Goal: Task Accomplishment & Management: Manage account settings

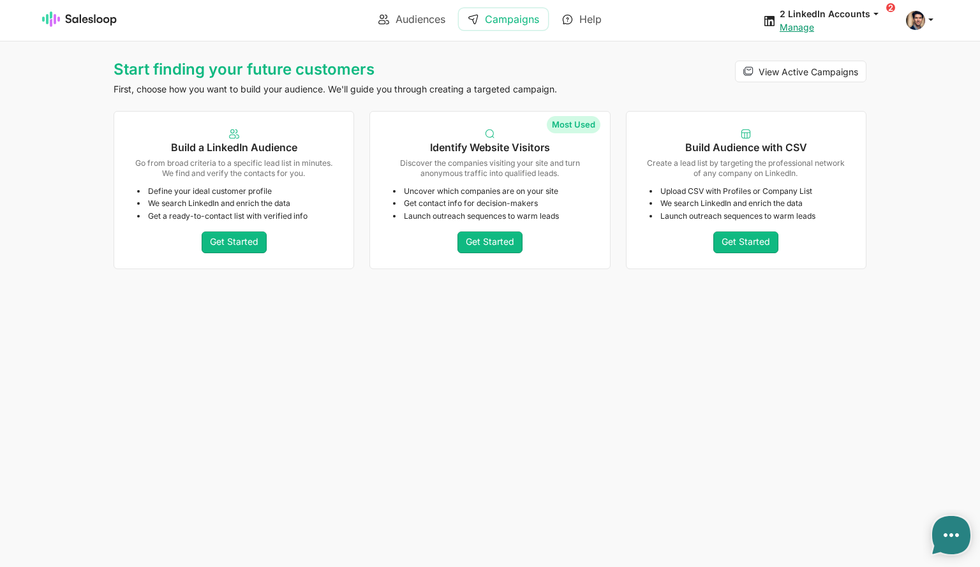
click at [499, 19] on link "Campaigns" at bounding box center [503, 19] width 89 height 22
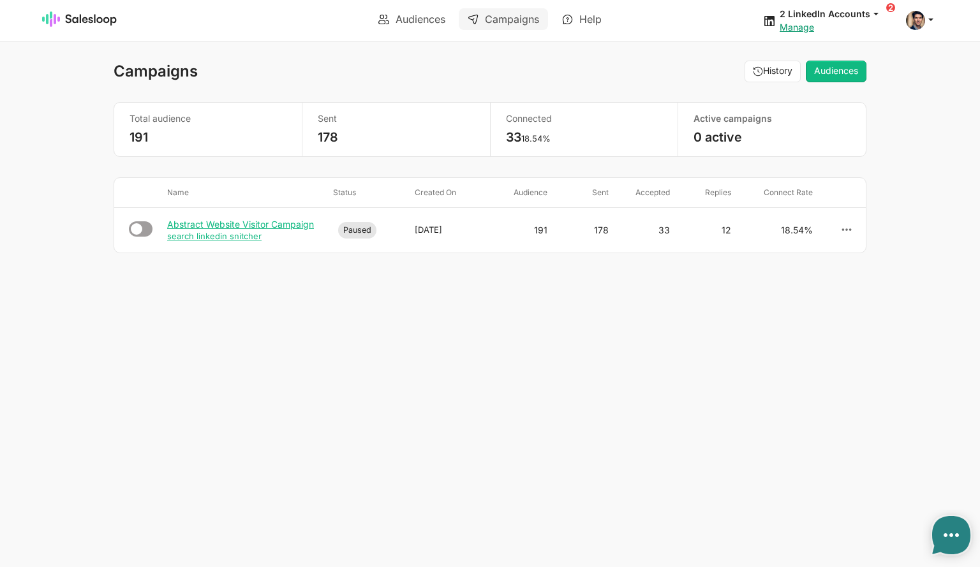
type textarea "x"
click at [417, 19] on link "Audiences" at bounding box center [412, 19] width 85 height 22
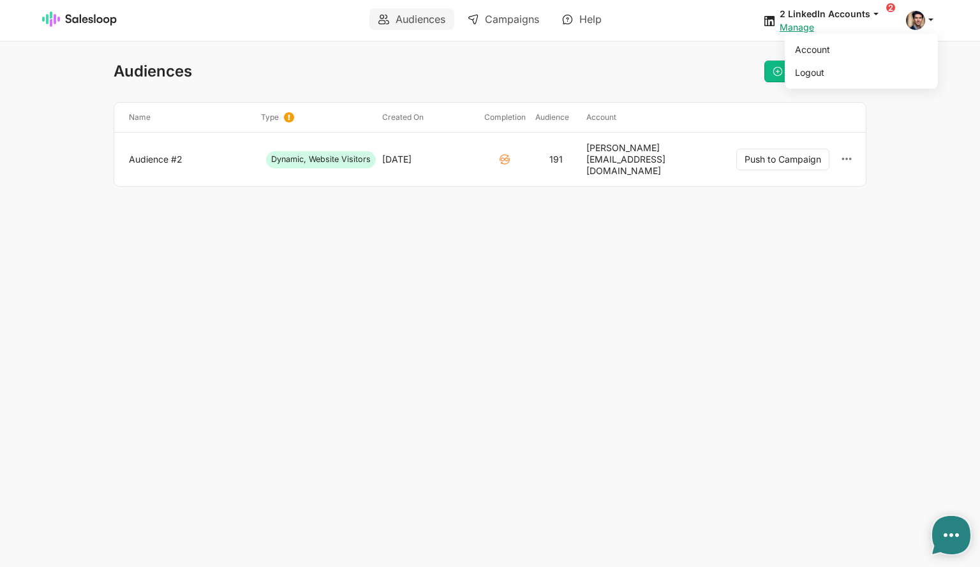
click at [916, 17] on span at bounding box center [915, 20] width 19 height 19
click at [850, 41] on link "Account" at bounding box center [859, 50] width 138 height 22
type textarea "x"
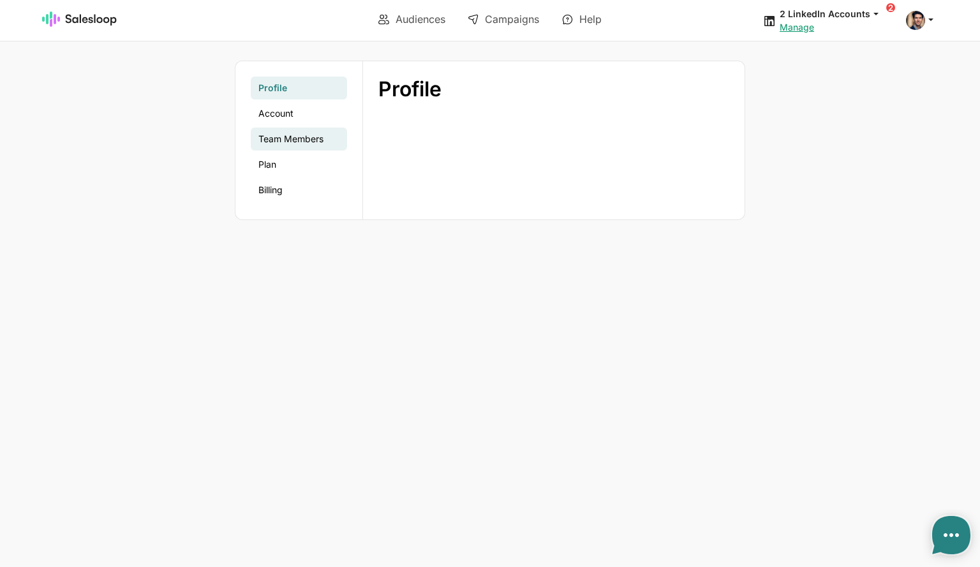
type textarea "x"
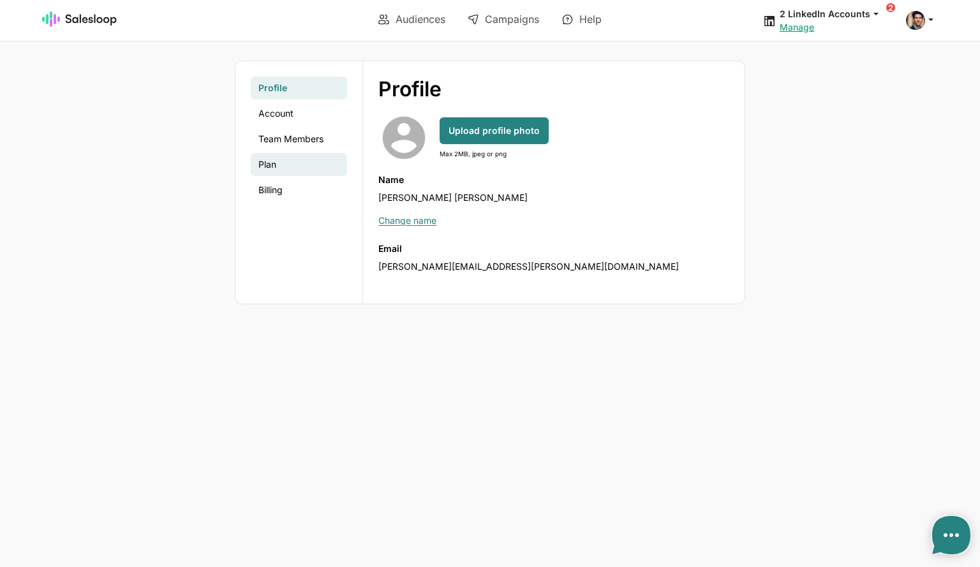
click at [269, 163] on link "Plan" at bounding box center [299, 164] width 96 height 23
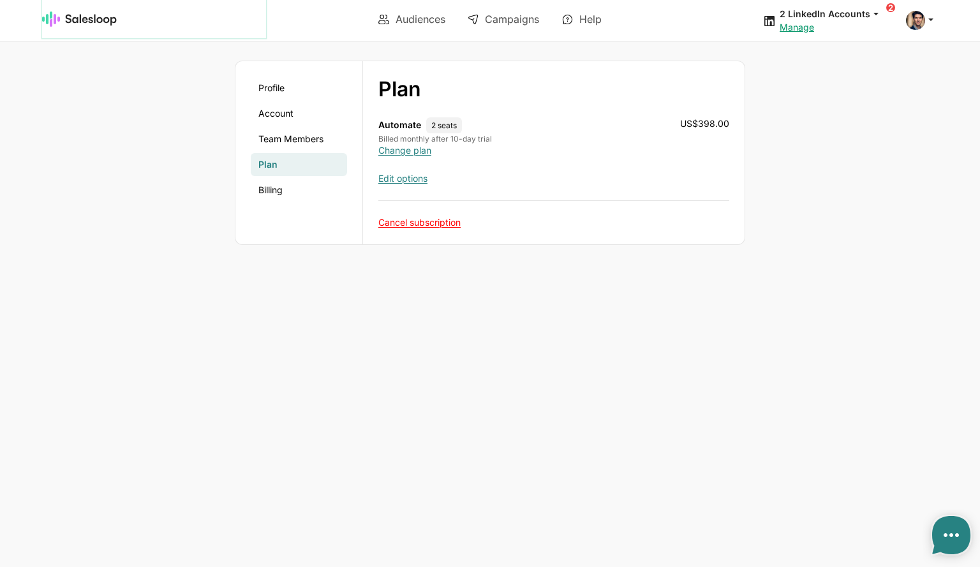
click at [99, 17] on img at bounding box center [79, 18] width 75 height 15
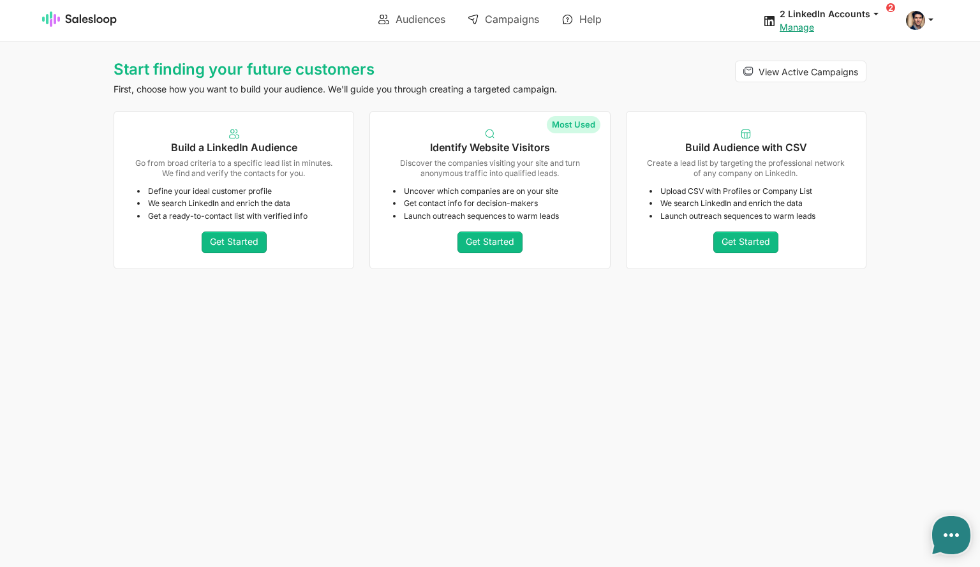
type textarea "x"
click at [493, 20] on link "Campaigns" at bounding box center [503, 19] width 89 height 22
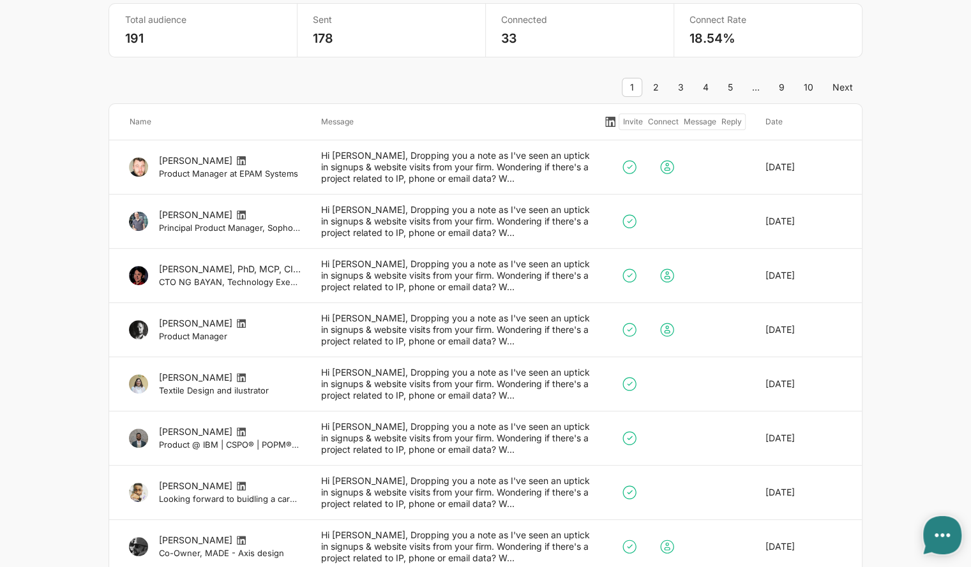
scroll to position [191, 0]
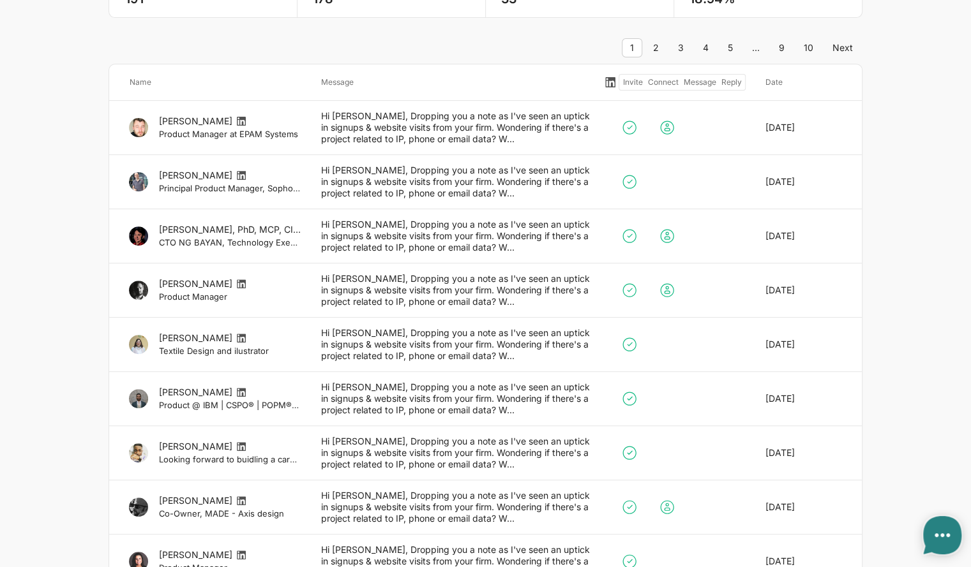
type textarea "x"
drag, startPoint x: 243, startPoint y: 133, endPoint x: 303, endPoint y: 137, distance: 60.1
click at [303, 137] on div "[PERSON_NAME] Product Manager at EPAM Systems" at bounding box center [214, 127] width 191 height 34
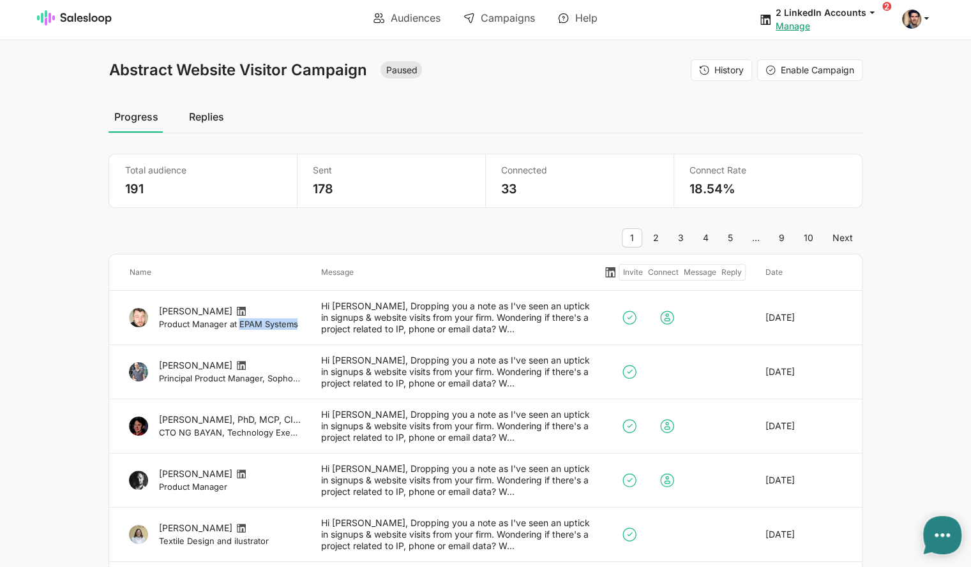
scroll to position [0, 0]
drag, startPoint x: 520, startPoint y: 186, endPoint x: 503, endPoint y: 188, distance: 17.4
click at [503, 188] on p "33" at bounding box center [579, 191] width 157 height 16
drag, startPoint x: 239, startPoint y: 323, endPoint x: 298, endPoint y: 322, distance: 59.4
click at [298, 322] on small "Product Manager at EPAM Systems" at bounding box center [229, 325] width 142 height 11
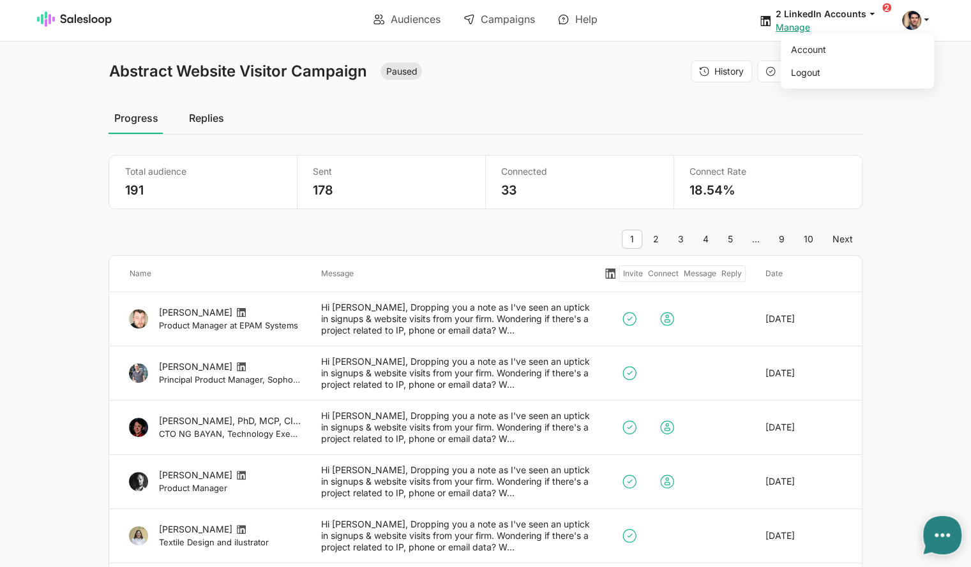
click at [908, 20] on span at bounding box center [911, 20] width 19 height 19
click at [840, 47] on link "Account" at bounding box center [855, 50] width 138 height 22
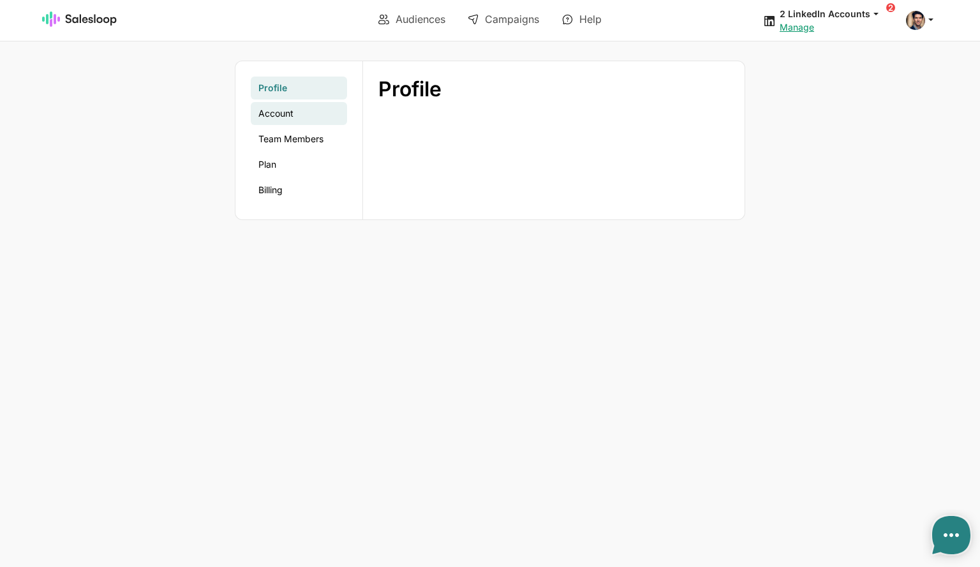
click at [267, 115] on link "Account" at bounding box center [299, 113] width 96 height 23
click at [276, 136] on link "Team Members" at bounding box center [299, 139] width 96 height 23
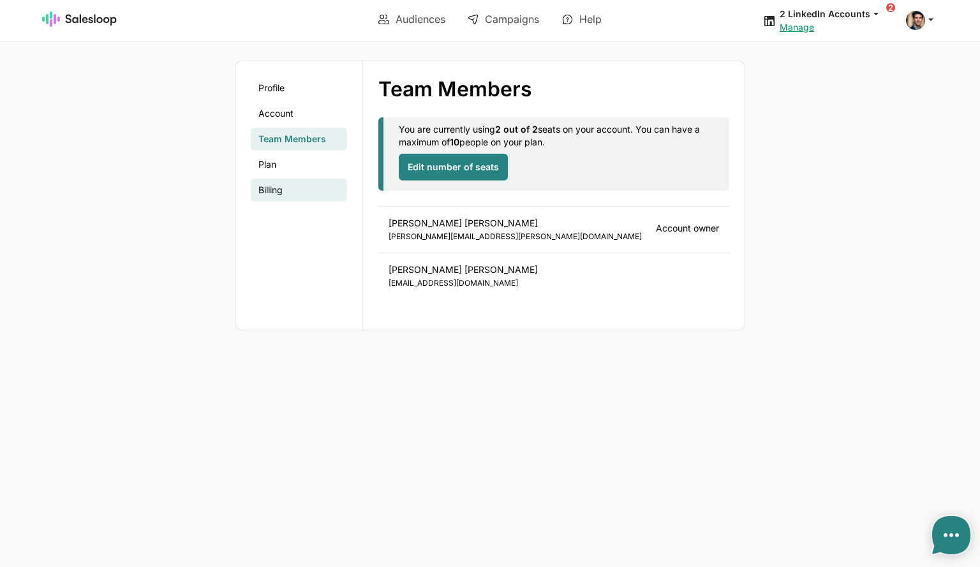
click at [285, 186] on link "Billing" at bounding box center [299, 190] width 96 height 23
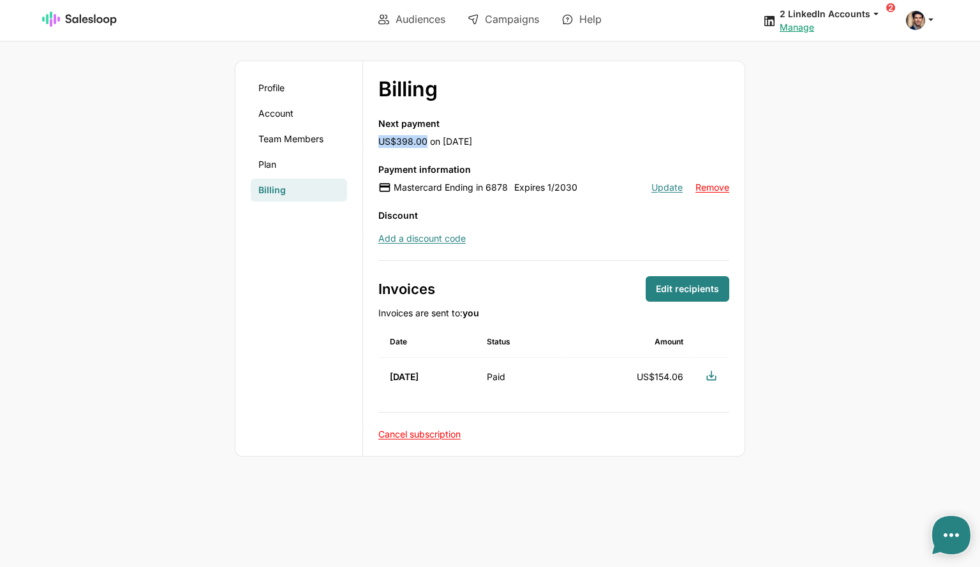
drag, startPoint x: 379, startPoint y: 138, endPoint x: 425, endPoint y: 140, distance: 46.0
click at [425, 140] on div "Next payment US$398.00 on August 30, 2025" at bounding box center [553, 132] width 351 height 31
type textarea "x"
click at [503, 20] on link "Campaigns" at bounding box center [503, 19] width 89 height 22
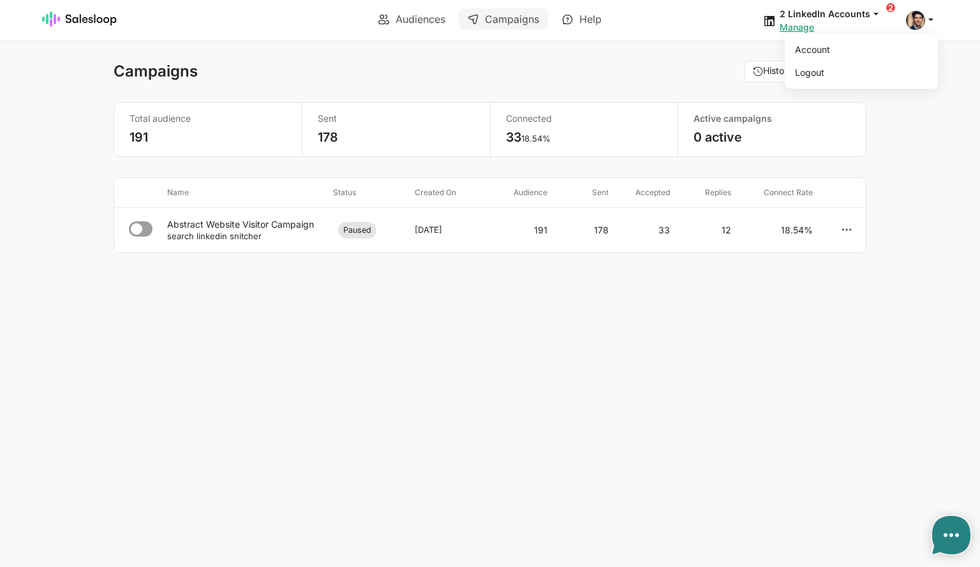
click at [914, 19] on span at bounding box center [915, 20] width 19 height 19
click at [597, 56] on body "Audiences Campaigns Help 2 LinkedIn Accounts jobs: [DATE] 09:34:44 Audience: We…" at bounding box center [490, 283] width 980 height 567
type textarea "x"
